Goal: Task Accomplishment & Management: Manage account settings

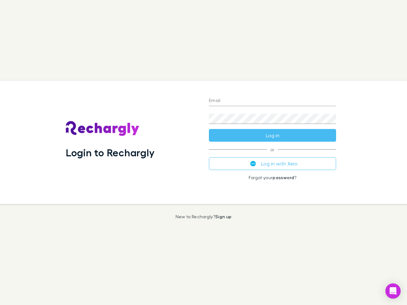
click at [203, 152] on div "Login to Rechargly" at bounding box center [132, 142] width 143 height 123
click at [272, 101] on input "Email" at bounding box center [272, 101] width 127 height 10
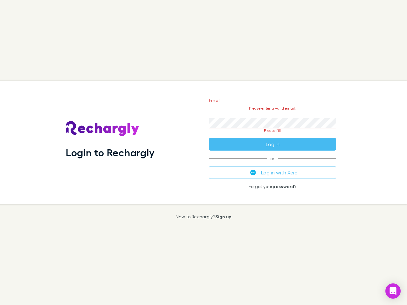
click at [272, 135] on form "Email Please enter a valid email. Password Please fill Log in" at bounding box center [272, 121] width 127 height 60
click at [272, 164] on div "Email Please enter a valid email. Password Please fill Log in or Log in with Xe…" at bounding box center [272, 142] width 137 height 123
click at [393, 291] on icon "Open Intercom Messenger" at bounding box center [393, 291] width 7 height 8
